Goal: Task Accomplishment & Management: Manage account settings

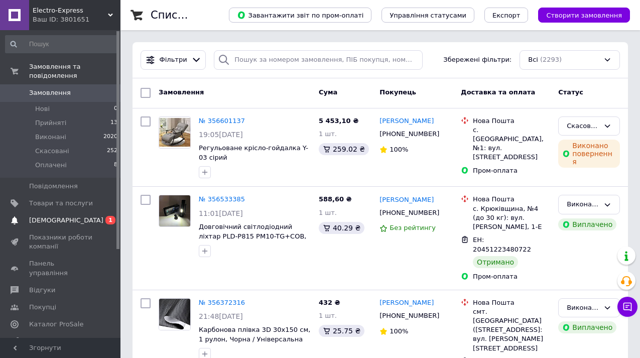
click at [71, 218] on span "[DEMOGRAPHIC_DATA]" at bounding box center [61, 220] width 64 height 9
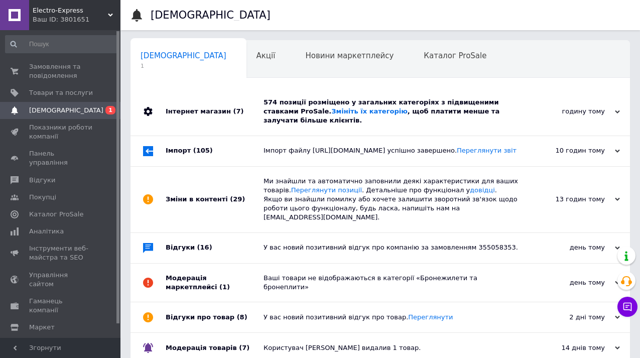
scroll to position [0, 5]
click at [618, 112] on use at bounding box center [617, 111] width 5 height 3
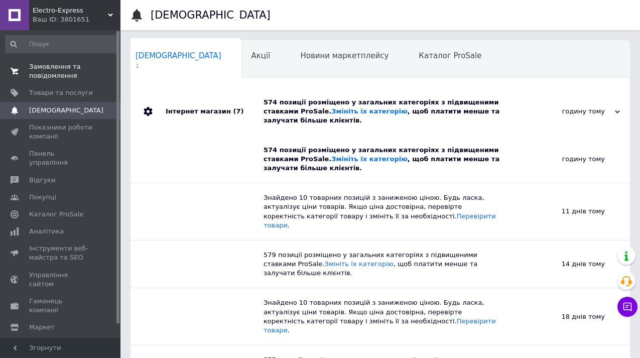
click at [57, 68] on span "Замовлення та повідомлення" at bounding box center [61, 71] width 64 height 18
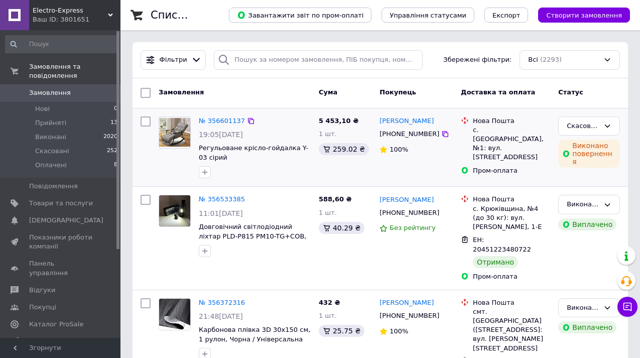
click at [525, 167] on div "Нова Пошта с. [GEOGRAPHIC_DATA], №1: вул. Центральна, 140 Пром-оплата" at bounding box center [505, 147] width 97 height 70
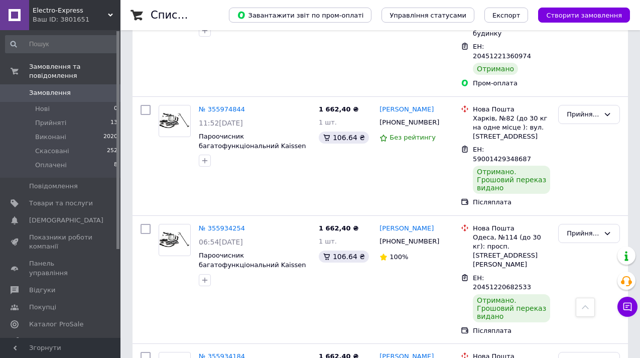
scroll to position [984, 0]
